Goal: Communication & Community: Answer question/provide support

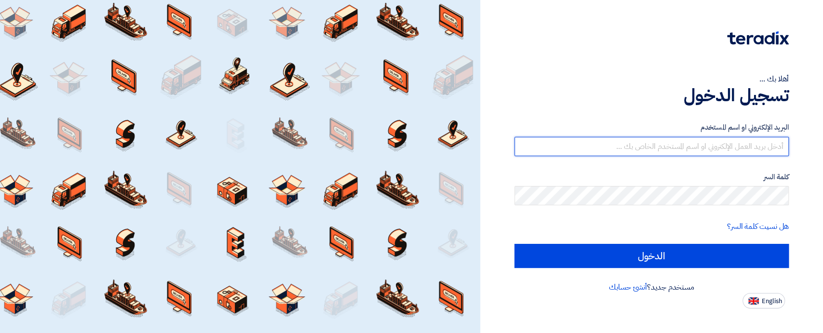
type input "sales@t-square.net"
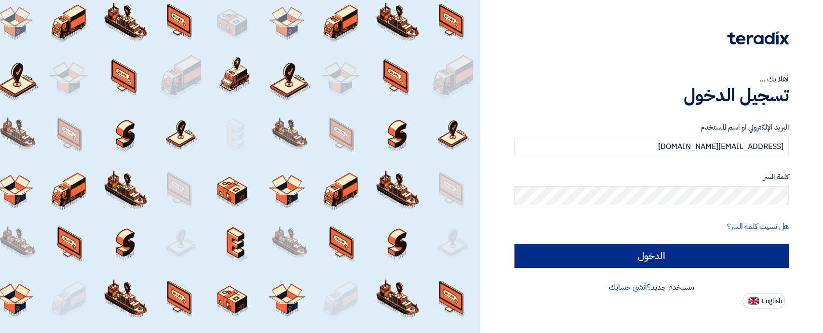
click at [588, 253] on input "الدخول" at bounding box center [651, 256] width 274 height 24
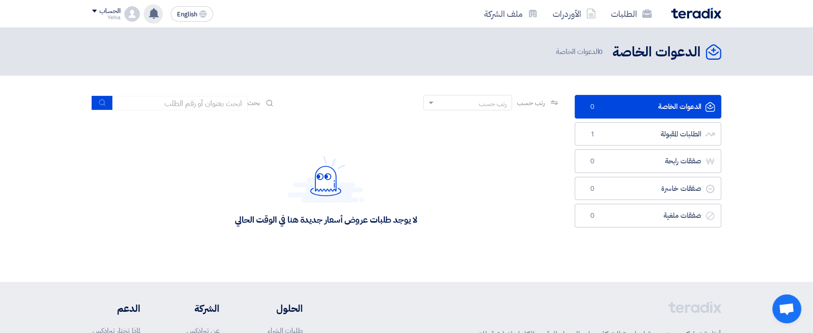
click at [154, 20] on div "تم استقبال رساله جديدة من العميل Kayan Group بخصوص طلب Provision of Consultancy…" at bounding box center [153, 13] width 19 height 19
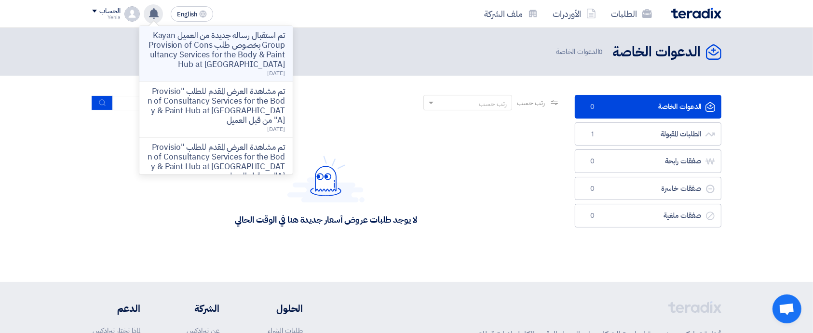
click at [215, 48] on p "تم استقبال رساله جديدة من العميل Kayan Group بخصوص طلب Provision of Consultancy…" at bounding box center [216, 50] width 138 height 39
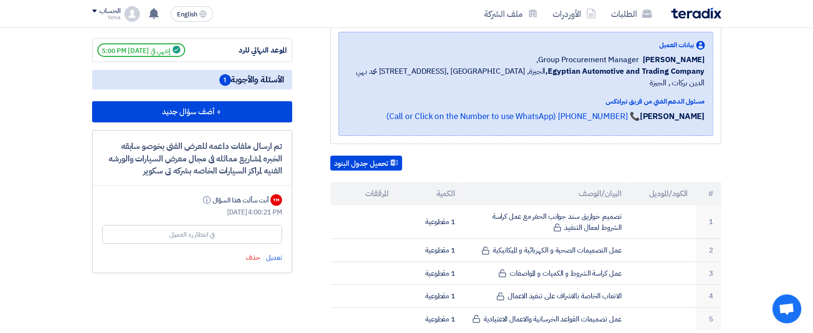
scroll to position [156, 0]
click at [154, 78] on h5 "الأسئلة والأجوبة 1" at bounding box center [192, 79] width 200 height 20
click at [248, 73] on span "الأسئلة والأجوبة 1" at bounding box center [251, 79] width 65 height 12
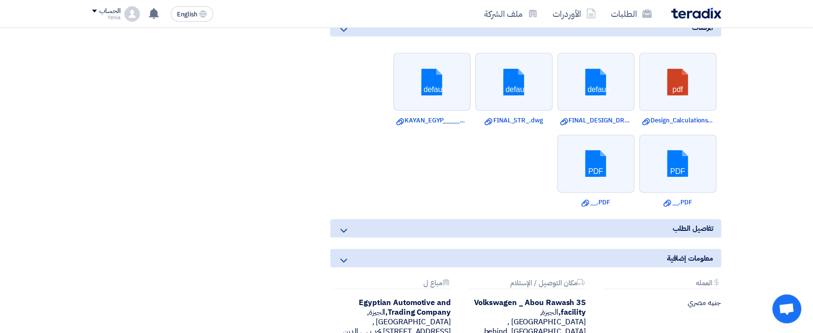
scroll to position [719, 0]
click at [339, 231] on icon at bounding box center [344, 231] width 12 height 12
click at [341, 260] on icon at bounding box center [344, 261] width 12 height 12
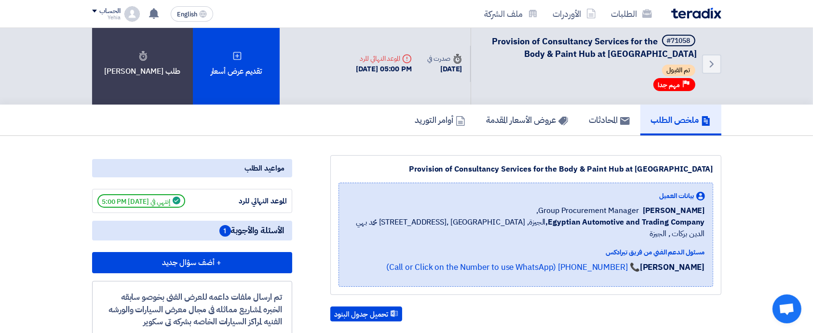
scroll to position [0, 0]
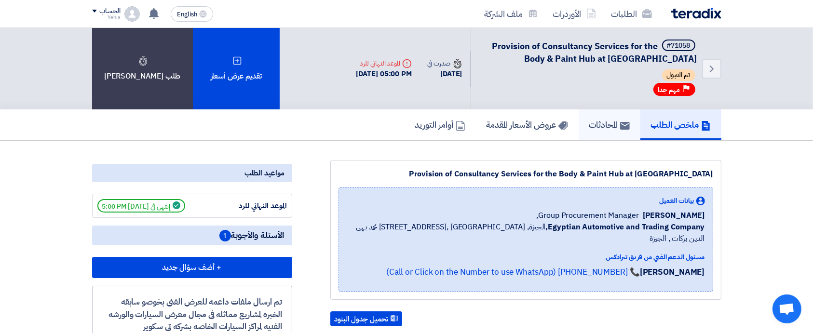
click at [611, 121] on h5 "المحادثات" at bounding box center [609, 124] width 40 height 11
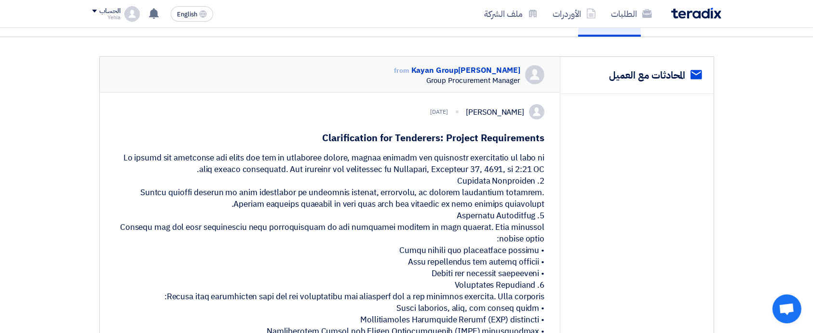
scroll to position [104, 0]
click at [367, 134] on h1 "Clarification for Tenderers: Project Requirements" at bounding box center [329, 137] width 429 height 13
copy h1 "Clarification"
click at [313, 140] on h1 "Clarification for Tenderers: Project Requirements" at bounding box center [329, 137] width 429 height 13
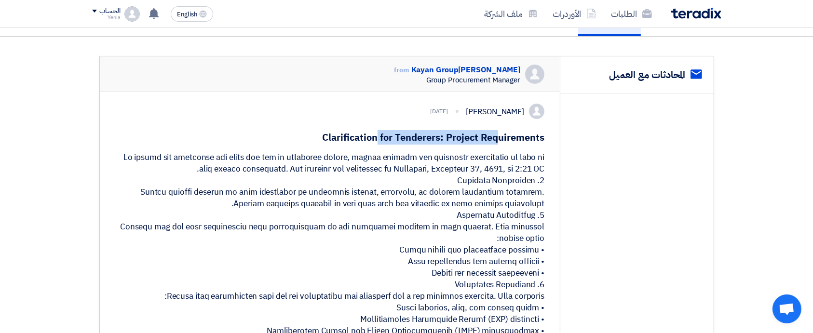
drag, startPoint x: 325, startPoint y: 135, endPoint x: 440, endPoint y: 132, distance: 114.8
click at [440, 132] on h1 "Clarification for Tenderers: Project Requirements" at bounding box center [329, 137] width 429 height 13
copy h1 "Clarification for Tenderers"
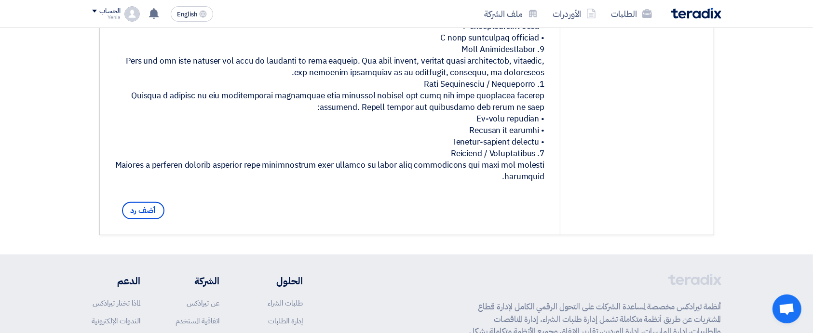
scroll to position [468, 0]
click at [140, 218] on span "أضف رد" at bounding box center [143, 209] width 42 height 17
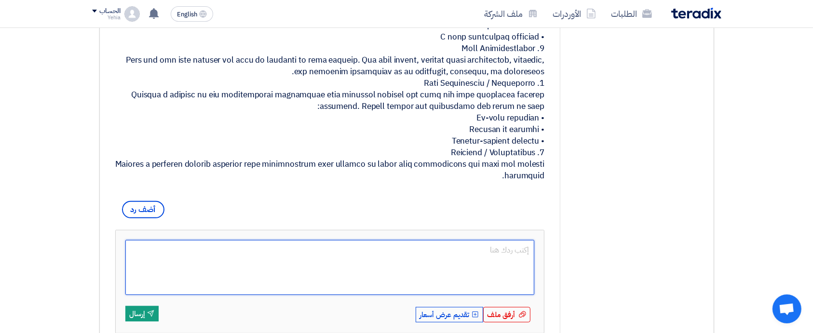
click at [424, 284] on textarea at bounding box center [329, 267] width 409 height 55
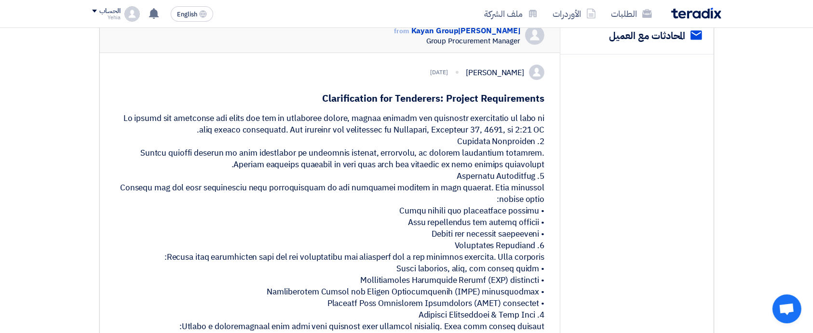
scroll to position [142, 0]
click at [519, 140] on div at bounding box center [329, 310] width 429 height 393
click at [519, 133] on div at bounding box center [329, 310] width 429 height 393
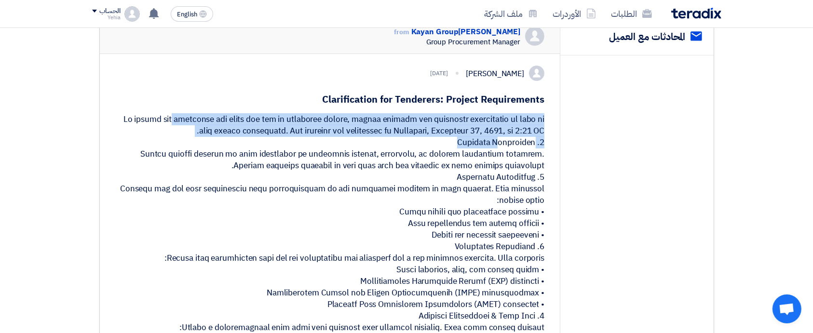
click at [519, 133] on div at bounding box center [329, 310] width 429 height 393
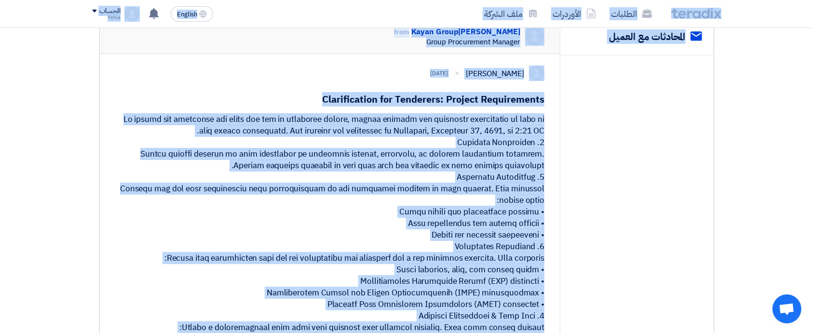
click at [519, 133] on div at bounding box center [329, 310] width 429 height 393
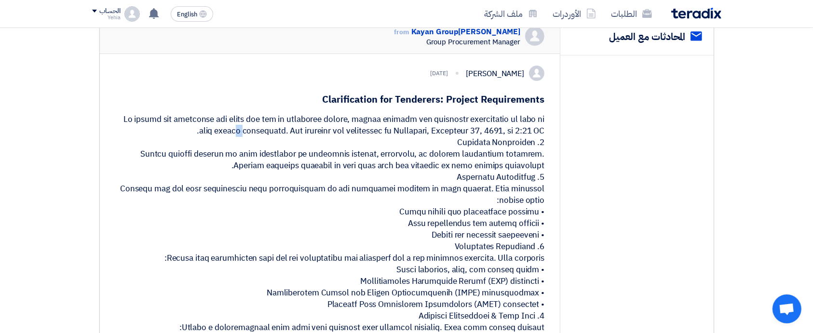
click at [519, 133] on div at bounding box center [329, 310] width 429 height 393
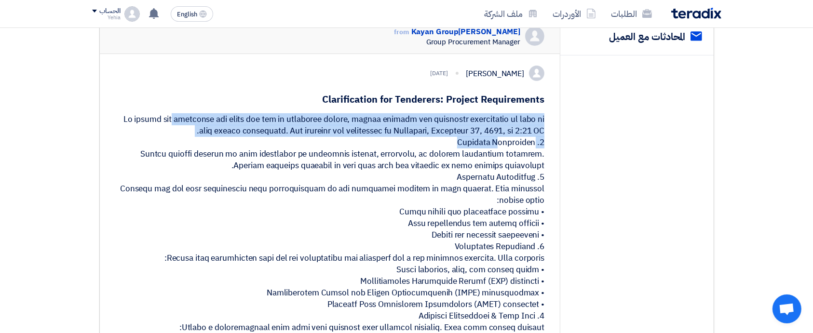
click at [519, 133] on div at bounding box center [329, 310] width 429 height 393
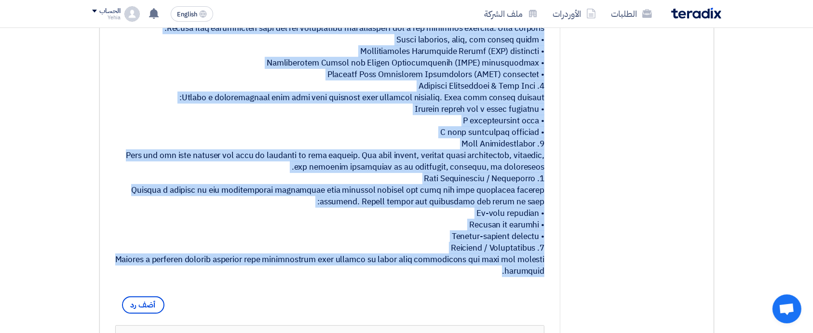
scroll to position [233, 0]
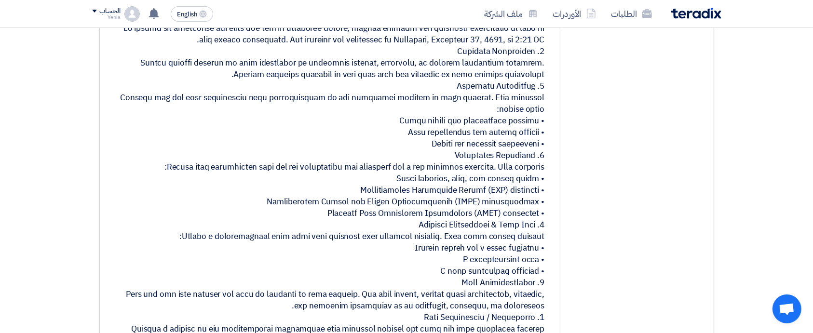
click at [519, 133] on div at bounding box center [329, 219] width 429 height 393
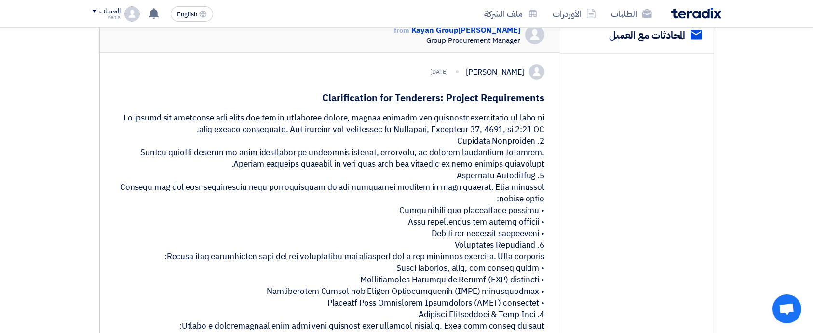
click at [527, 124] on div at bounding box center [329, 308] width 429 height 393
click at [527, 125] on div at bounding box center [329, 308] width 429 height 393
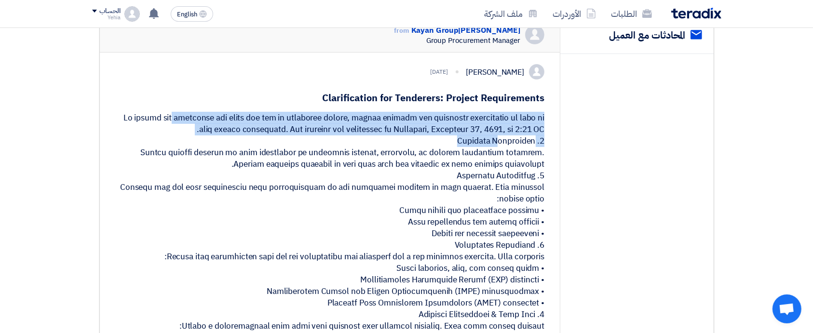
click at [527, 125] on div at bounding box center [329, 308] width 429 height 393
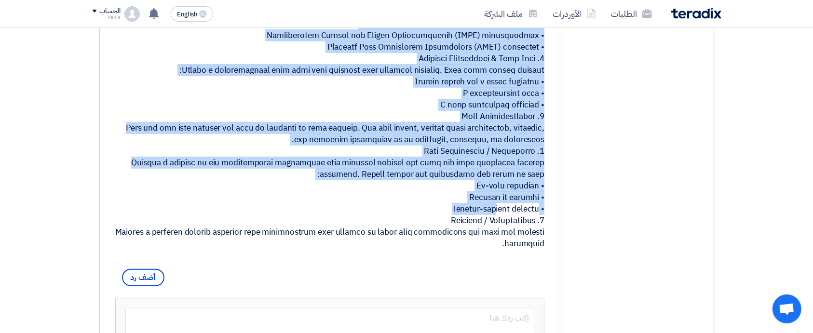
scroll to position [401, 0]
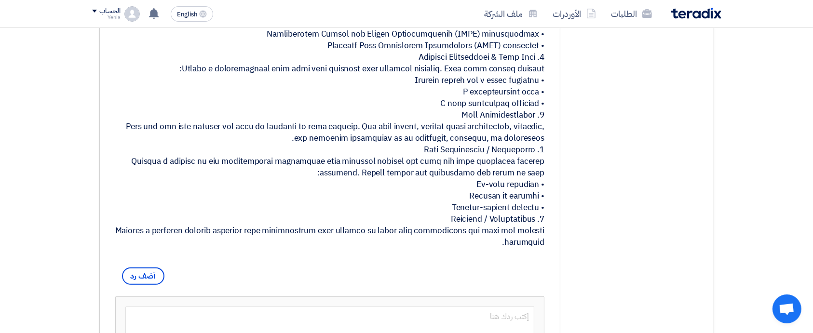
copy div "To ensure all proposals are clear and can be evaluated fairly, please provide t…"
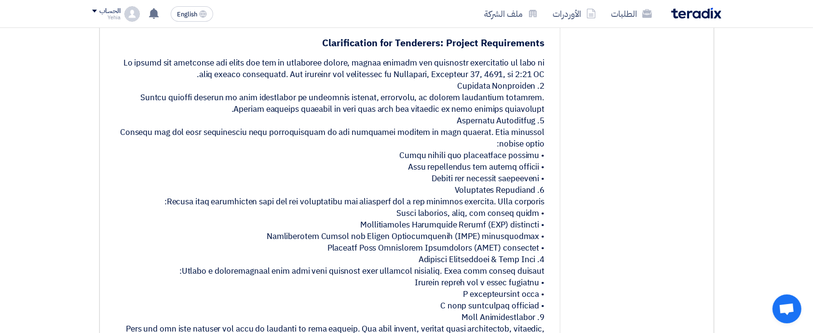
scroll to position [198, 0]
click at [492, 75] on div at bounding box center [329, 254] width 429 height 393
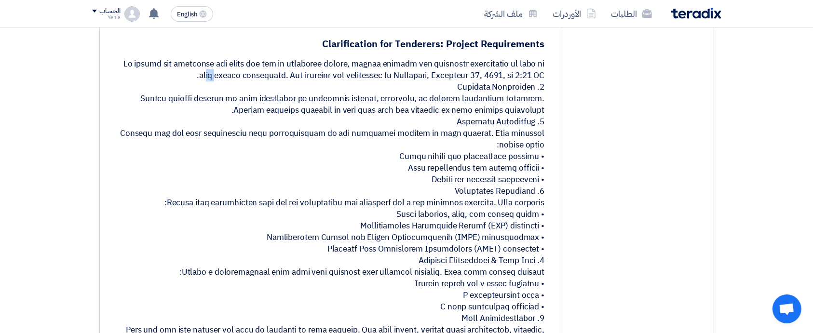
click at [492, 75] on div at bounding box center [329, 254] width 429 height 393
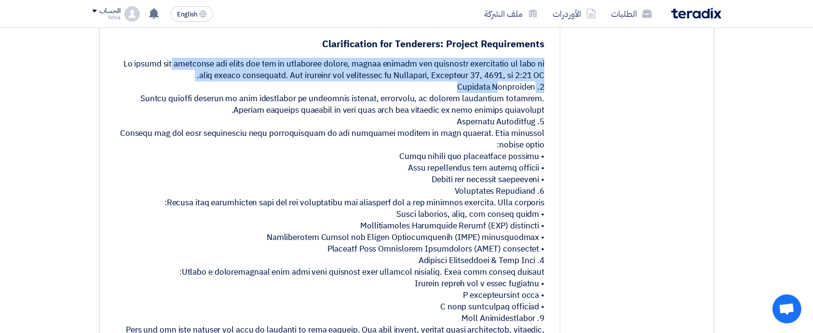
click at [492, 75] on div at bounding box center [329, 254] width 429 height 393
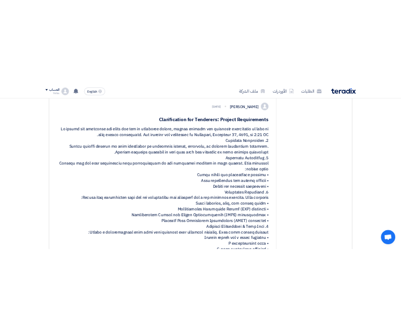
scroll to position [170, 0]
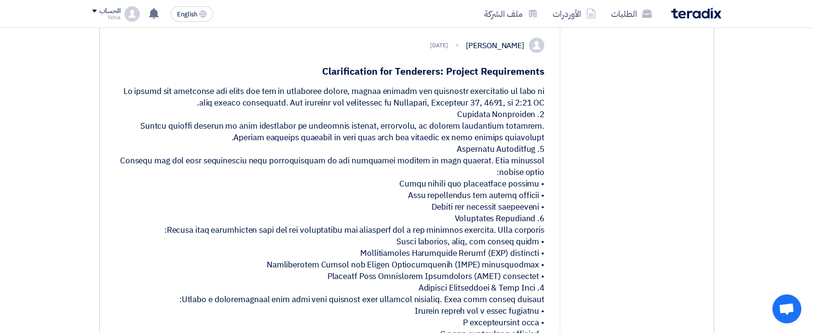
drag, startPoint x: 322, startPoint y: 68, endPoint x: 522, endPoint y: 107, distance: 203.7
click at [522, 107] on div at bounding box center [329, 282] width 429 height 393
drag, startPoint x: 322, startPoint y: 69, endPoint x: 476, endPoint y: 111, distance: 159.7
copy div "To ensure all proposals are clear and can be evaluated fairly, please provide t…"
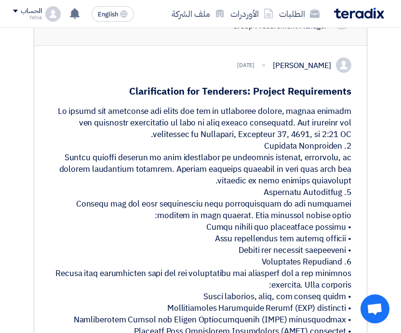
scroll to position [210, 0]
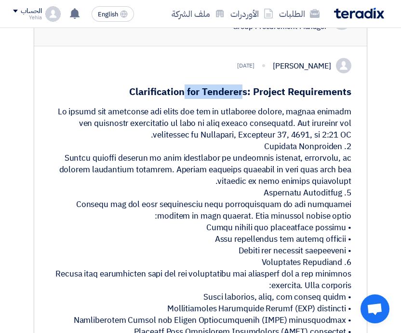
drag, startPoint x: 130, startPoint y: 113, endPoint x: 185, endPoint y: 117, distance: 55.1
click at [185, 98] on h1 "Clarification for Tenderers: Project Requirements" at bounding box center [201, 91] width 302 height 13
copy h1 "Clarification"
